Goal: Information Seeking & Learning: Learn about a topic

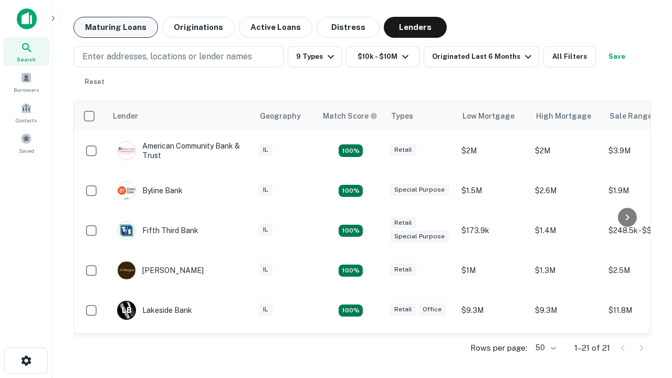
click at [115, 27] on button "Maturing Loans" at bounding box center [115, 27] width 85 height 21
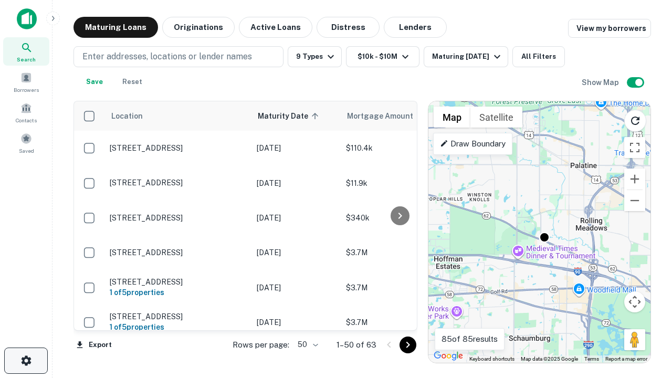
click at [26, 361] on icon "button" at bounding box center [26, 360] width 13 height 13
